Goal: Manage account settings

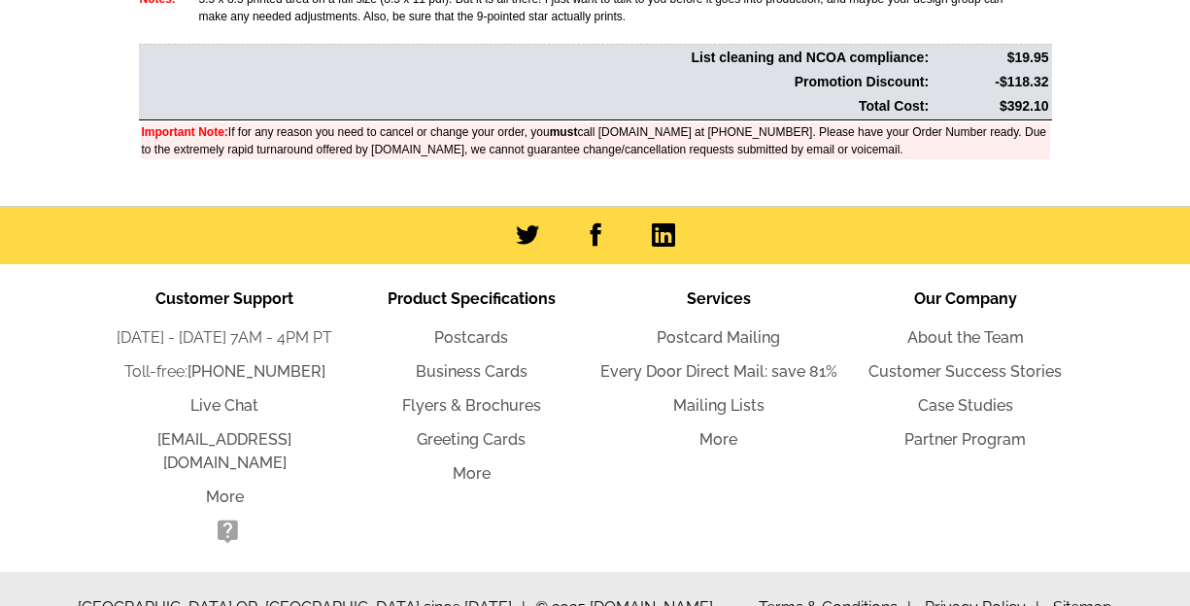
scroll to position [996, 0]
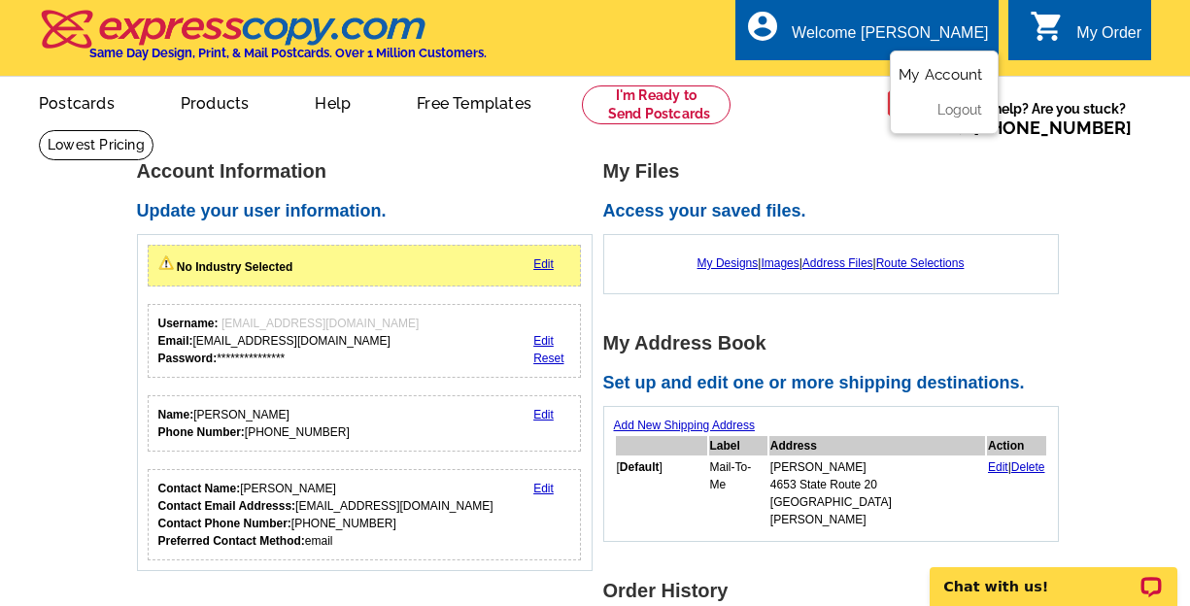
click at [923, 73] on link "My Account" at bounding box center [940, 74] width 84 height 17
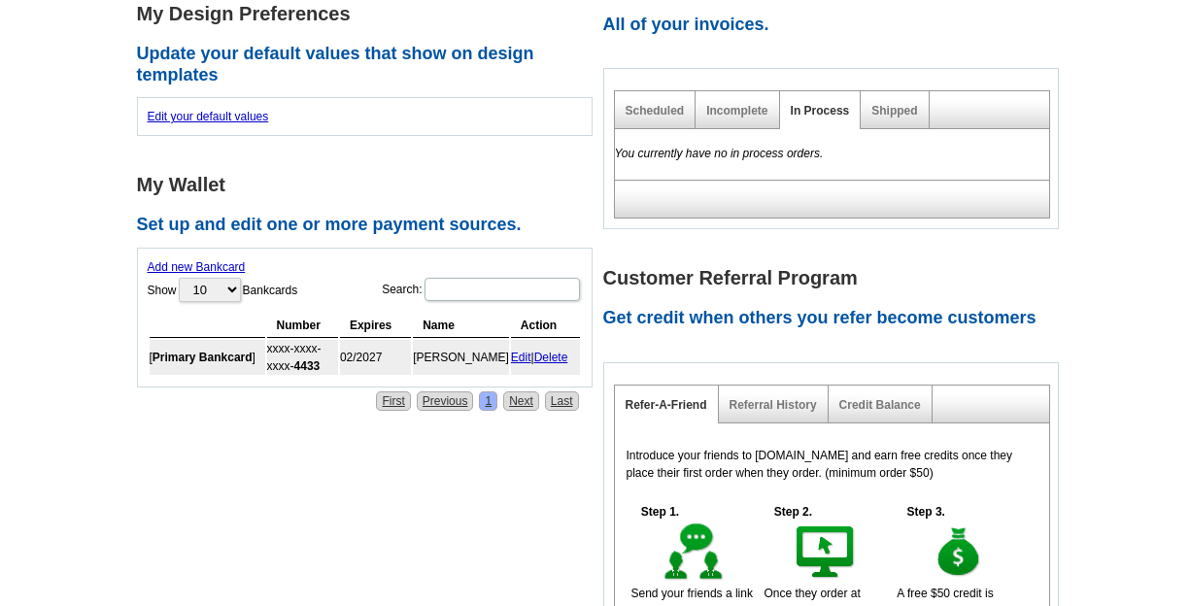
scroll to position [622, 0]
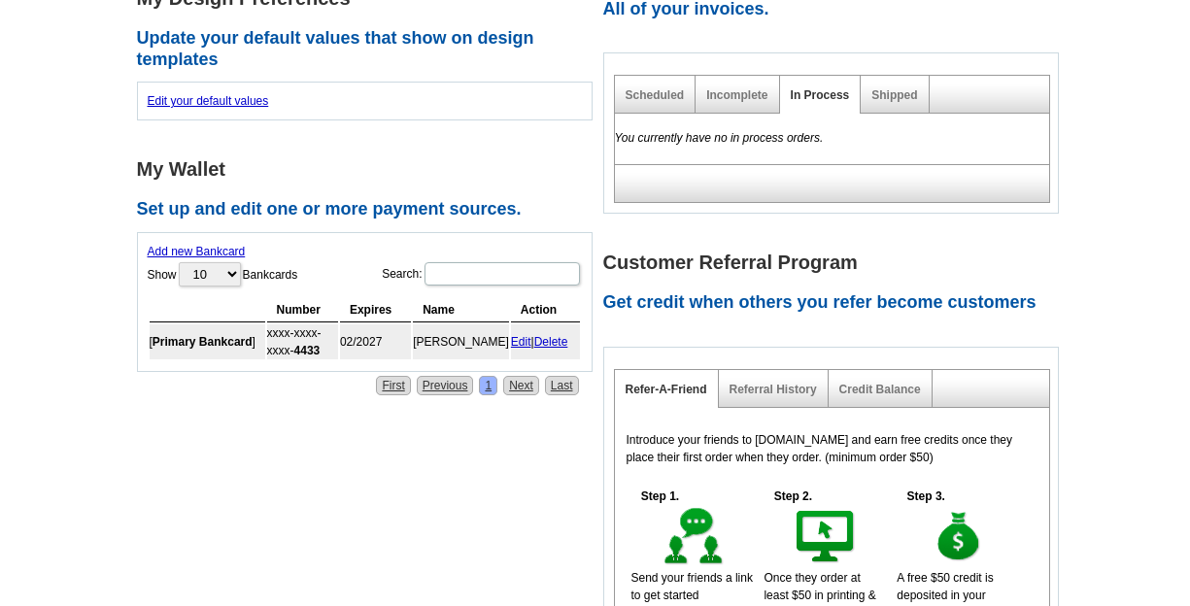
click at [520, 343] on link "Edit" at bounding box center [521, 342] width 20 height 14
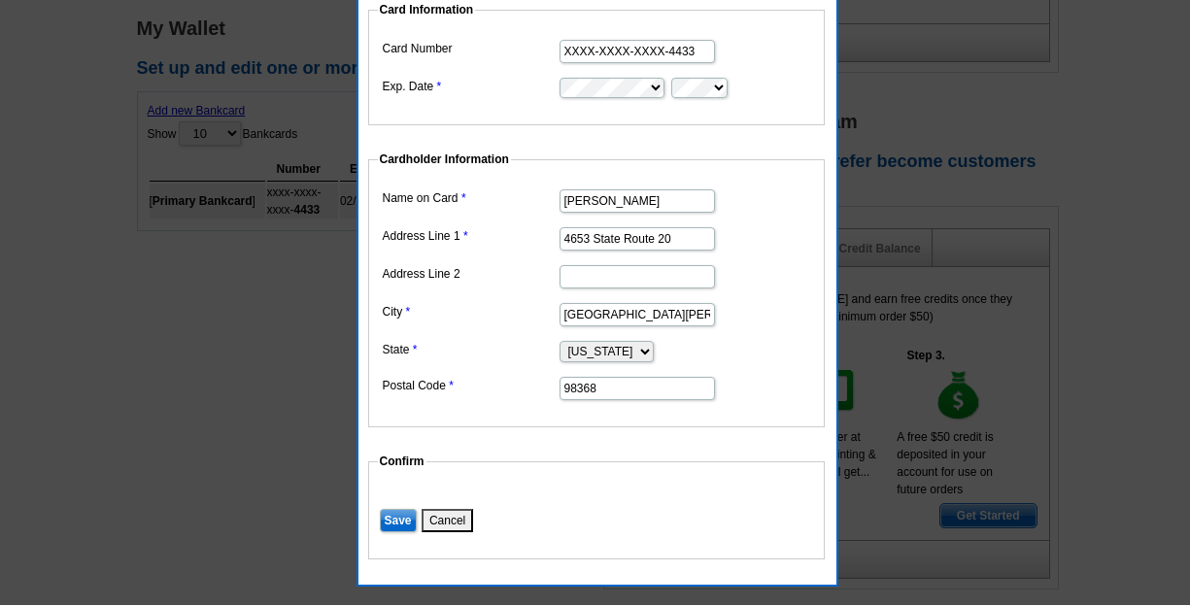
scroll to position [762, 0]
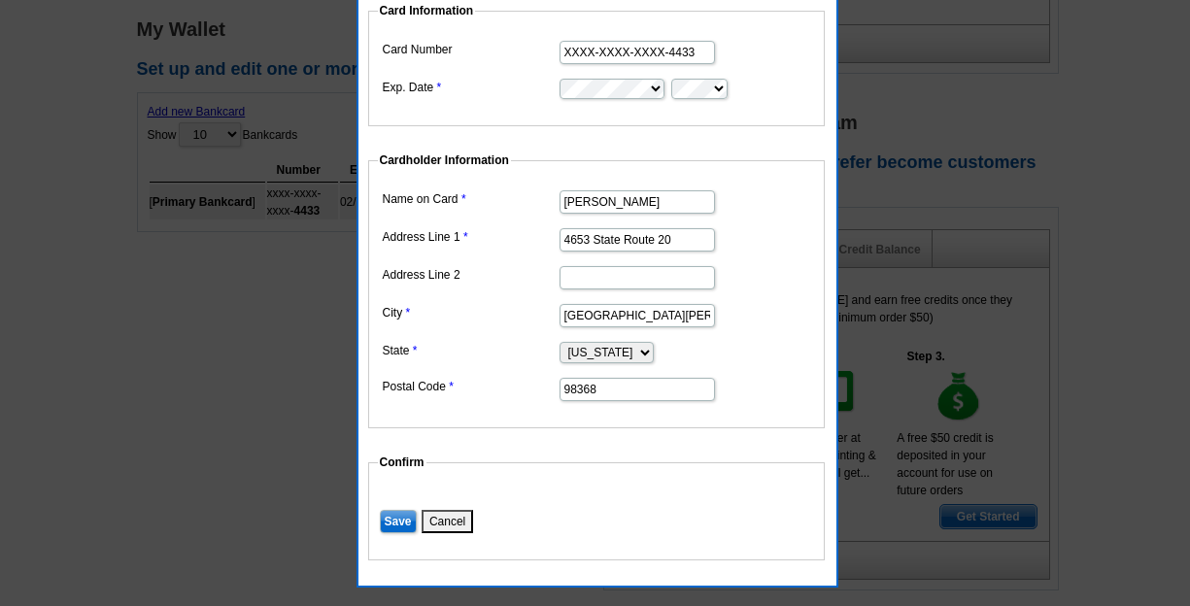
click at [390, 523] on input "Save" at bounding box center [398, 521] width 37 height 23
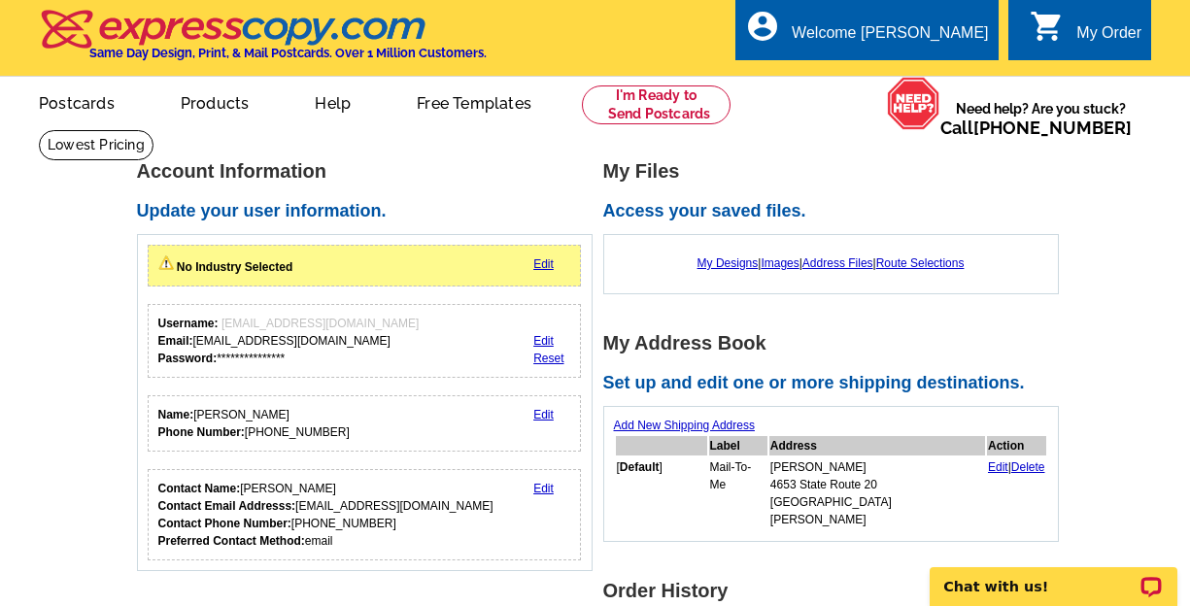
click at [1087, 34] on div "My Order" at bounding box center [1108, 37] width 65 height 27
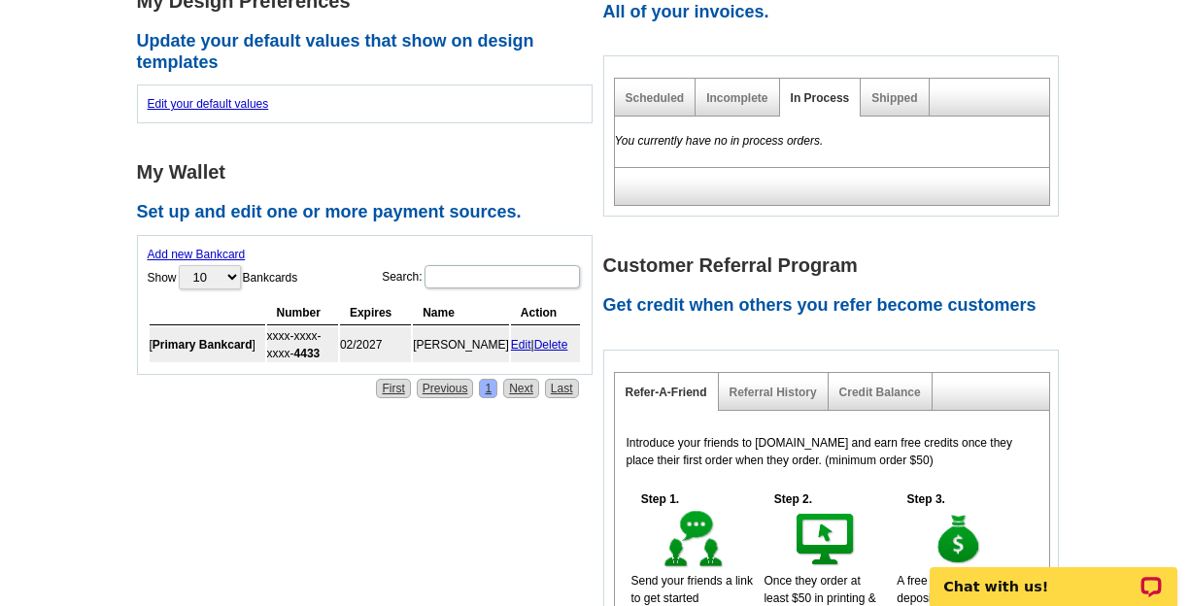
scroll to position [606, 0]
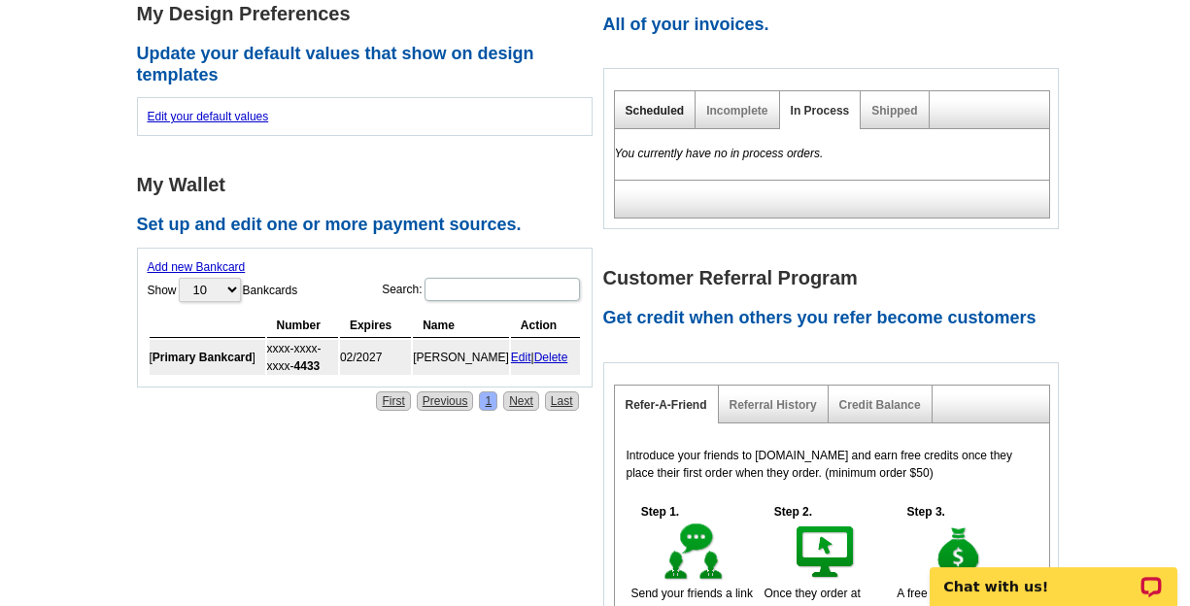
click at [660, 104] on link "Scheduled" at bounding box center [655, 111] width 59 height 14
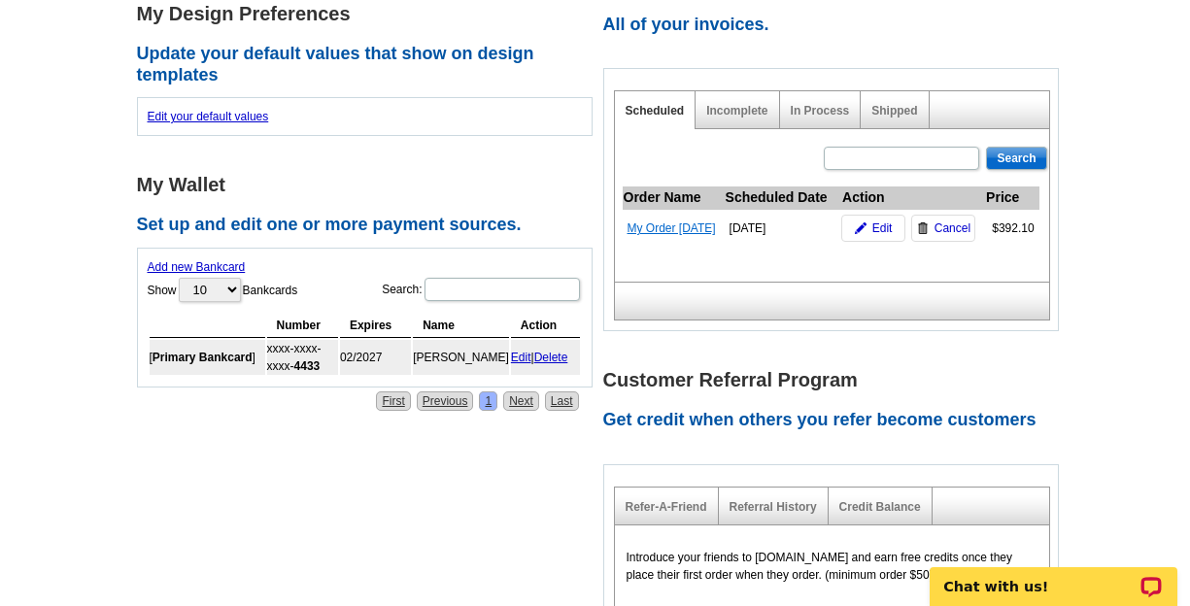
click at [657, 226] on link "My Order [DATE]" at bounding box center [671, 228] width 88 height 14
